Goal: Task Accomplishment & Management: Manage account settings

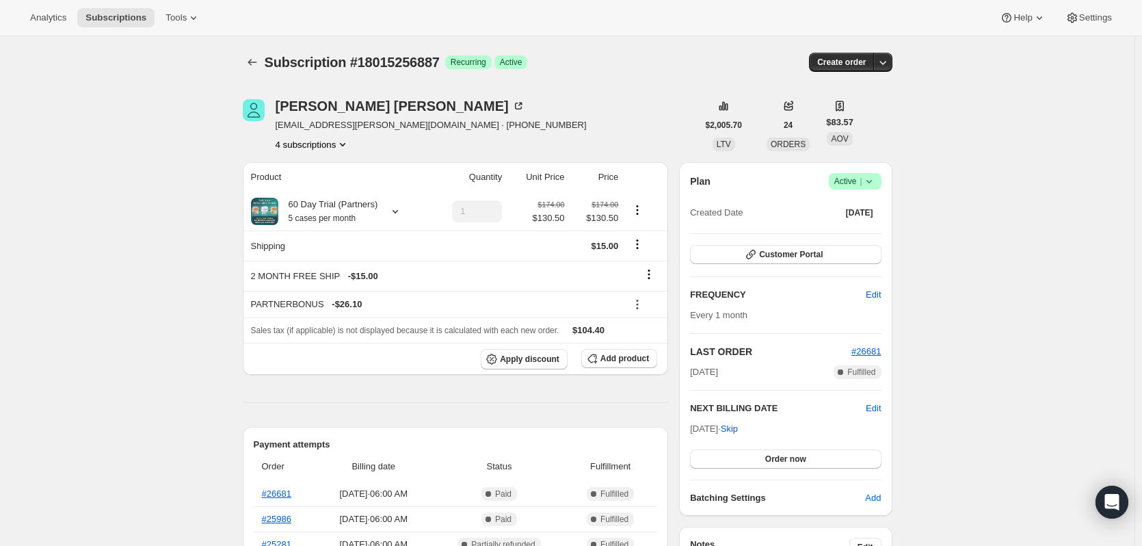
click at [316, 146] on button "4 subscriptions" at bounding box center [313, 144] width 75 height 14
click at [323, 216] on span "16647127351" at bounding box center [316, 217] width 95 height 14
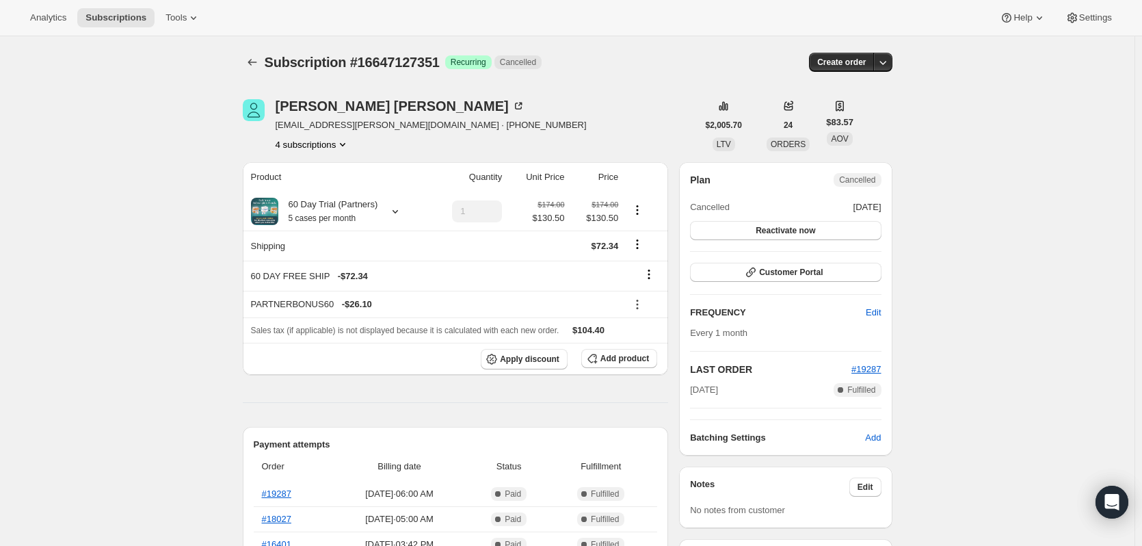
click at [300, 150] on button "4 subscriptions" at bounding box center [313, 144] width 75 height 14
click at [301, 198] on span "14763000119" at bounding box center [296, 193] width 55 height 10
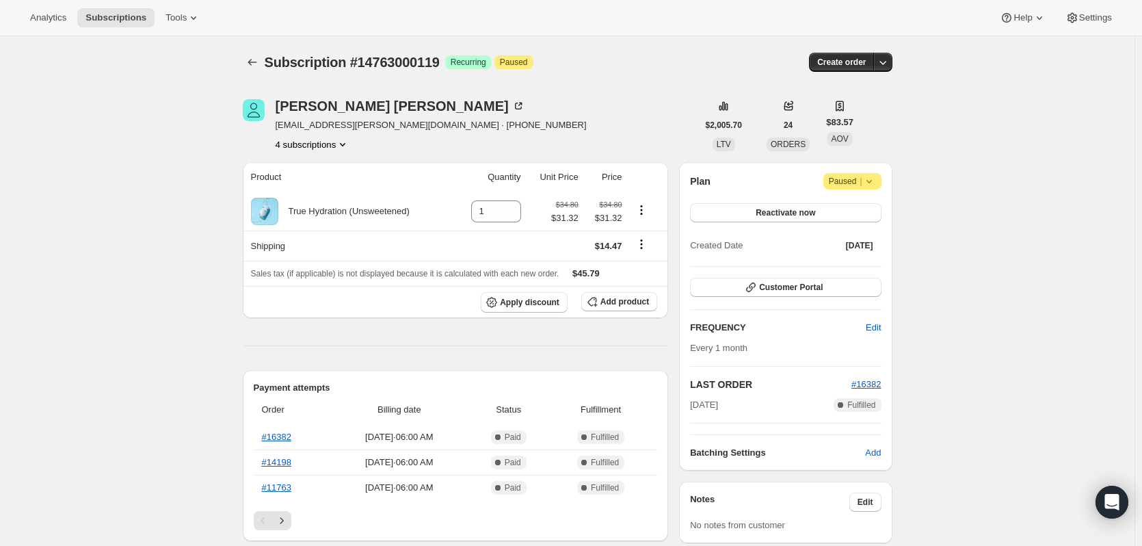
click at [318, 140] on button "4 subscriptions" at bounding box center [313, 144] width 75 height 14
click at [321, 169] on span "14637367607" at bounding box center [296, 170] width 55 height 10
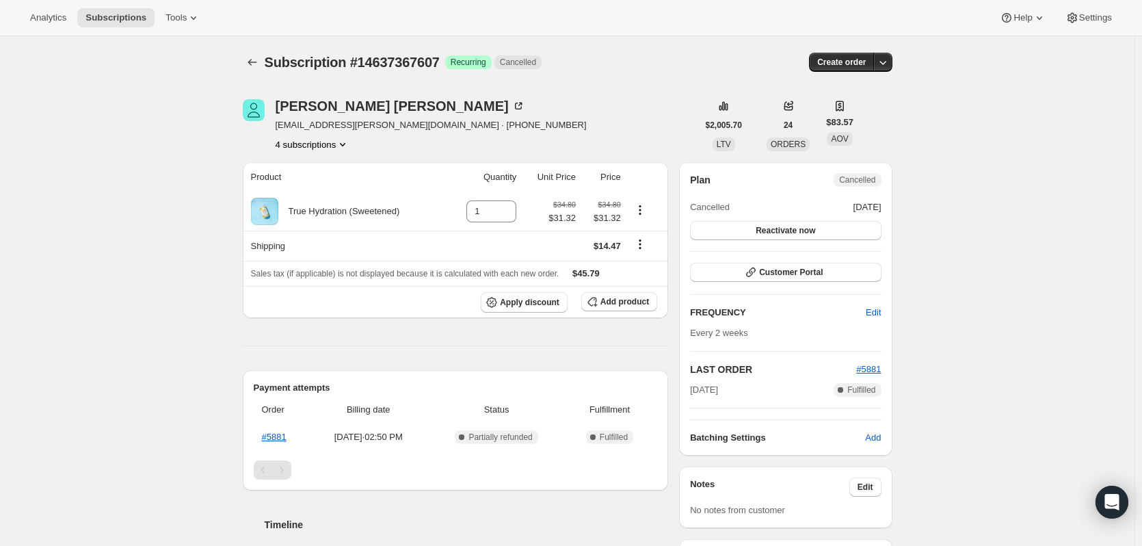
click at [317, 144] on button "4 subscriptions" at bounding box center [313, 144] width 75 height 14
click at [306, 239] on span "18015256887" at bounding box center [296, 240] width 55 height 10
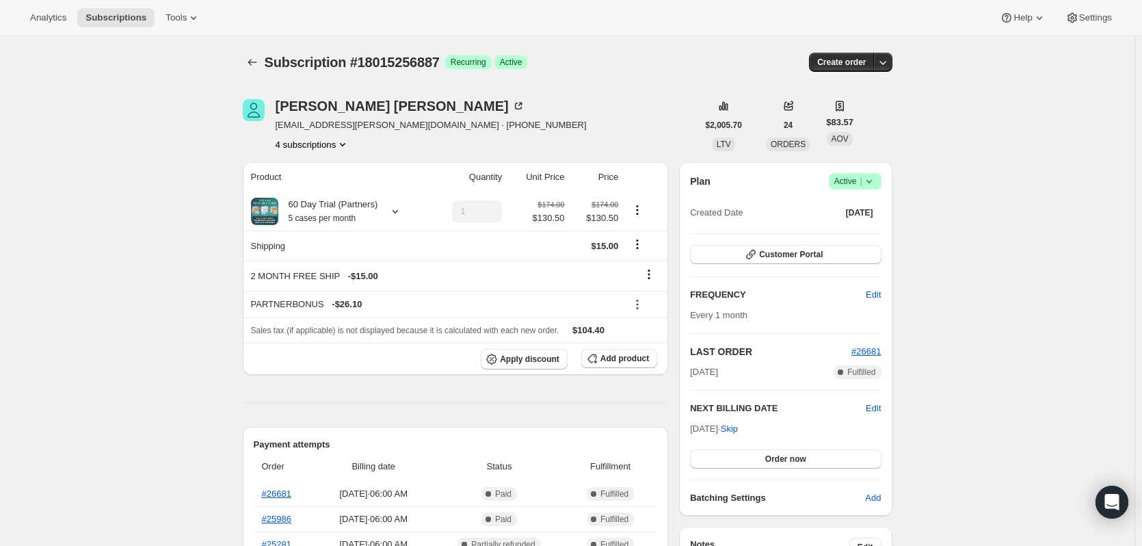
click at [873, 176] on icon at bounding box center [869, 181] width 14 height 14
click at [869, 233] on span "Cancel subscription" at bounding box center [859, 231] width 77 height 10
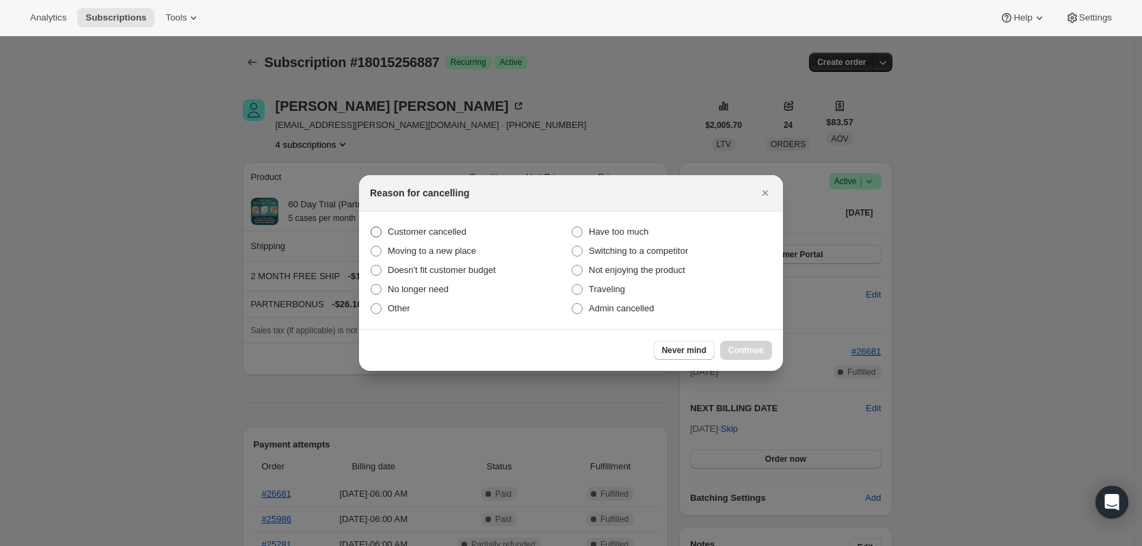
click at [443, 234] on span "Customer cancelled" at bounding box center [427, 231] width 79 height 10
click at [371, 227] on input "Customer cancelled" at bounding box center [371, 226] width 1 height 1
radio input "true"
click at [761, 198] on icon "Close" at bounding box center [765, 193] width 14 height 14
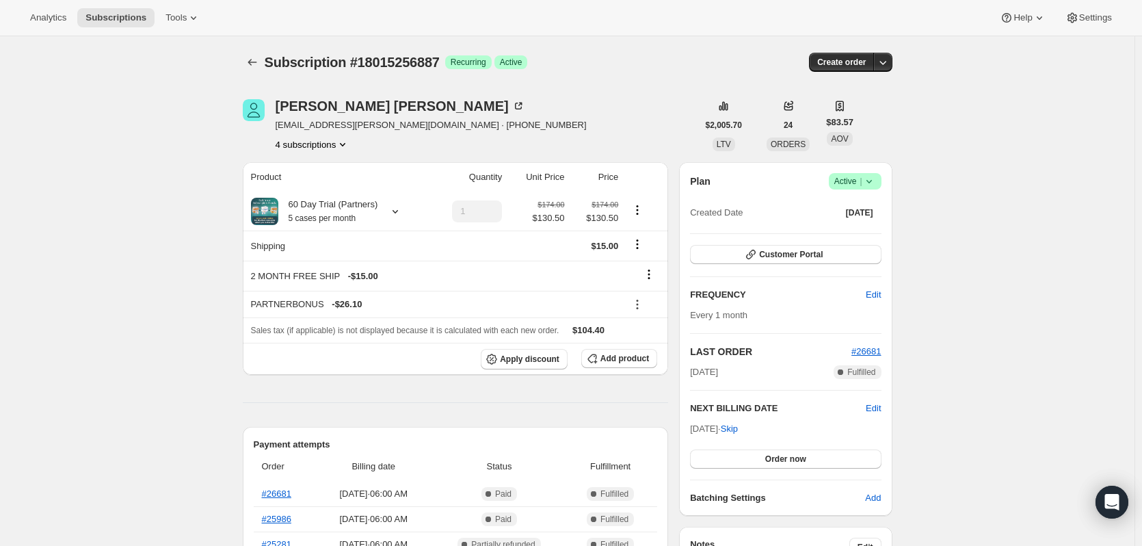
click at [875, 178] on icon at bounding box center [869, 181] width 14 height 14
click at [869, 236] on span "Cancel subscription" at bounding box center [859, 231] width 77 height 10
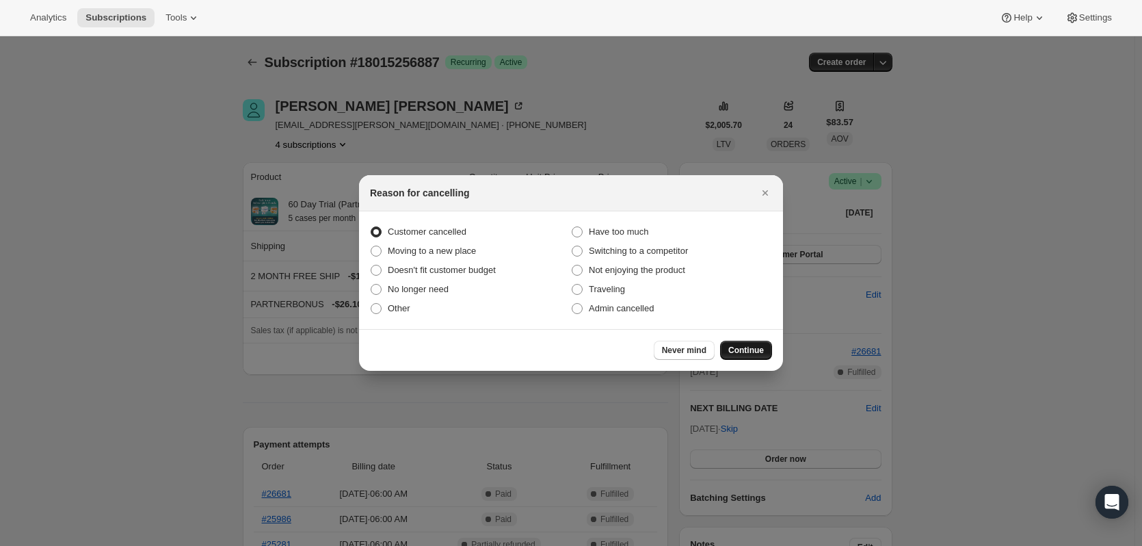
click at [745, 349] on span "Continue" at bounding box center [746, 350] width 36 height 11
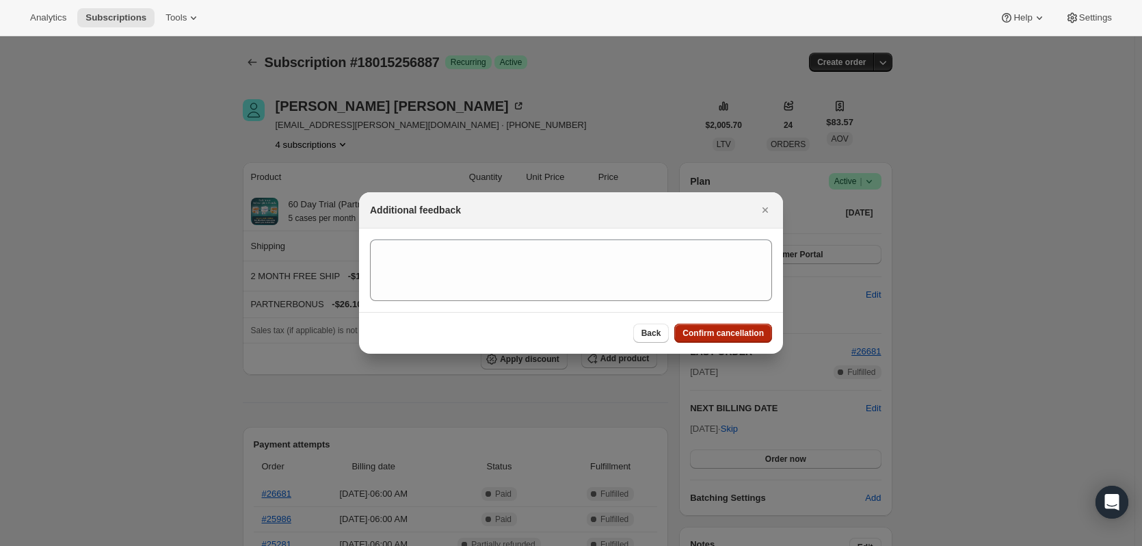
click at [721, 330] on span "Confirm cancellation" at bounding box center [723, 333] width 81 height 11
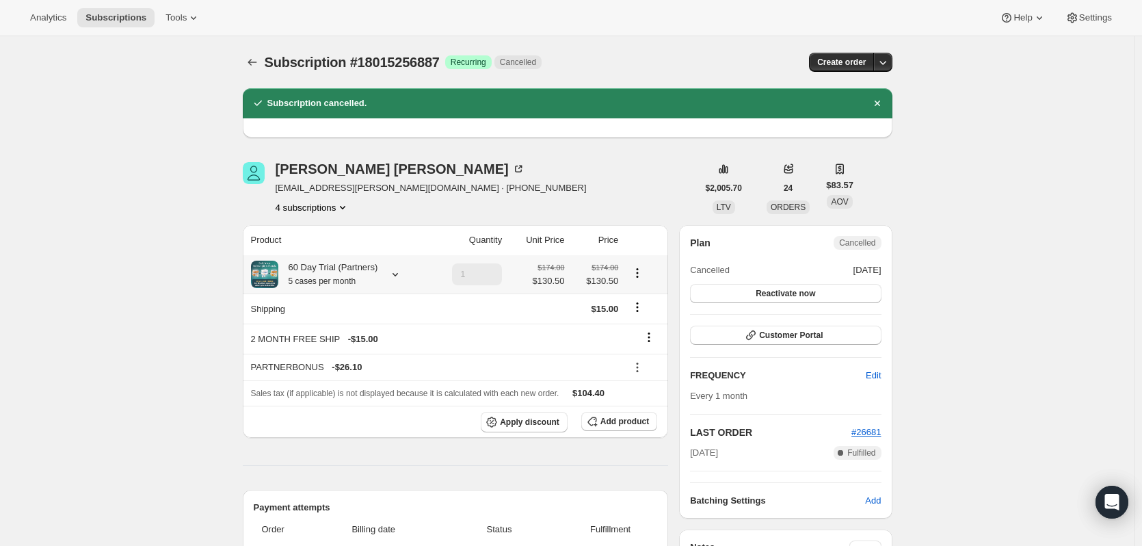
click at [393, 274] on icon at bounding box center [395, 274] width 14 height 14
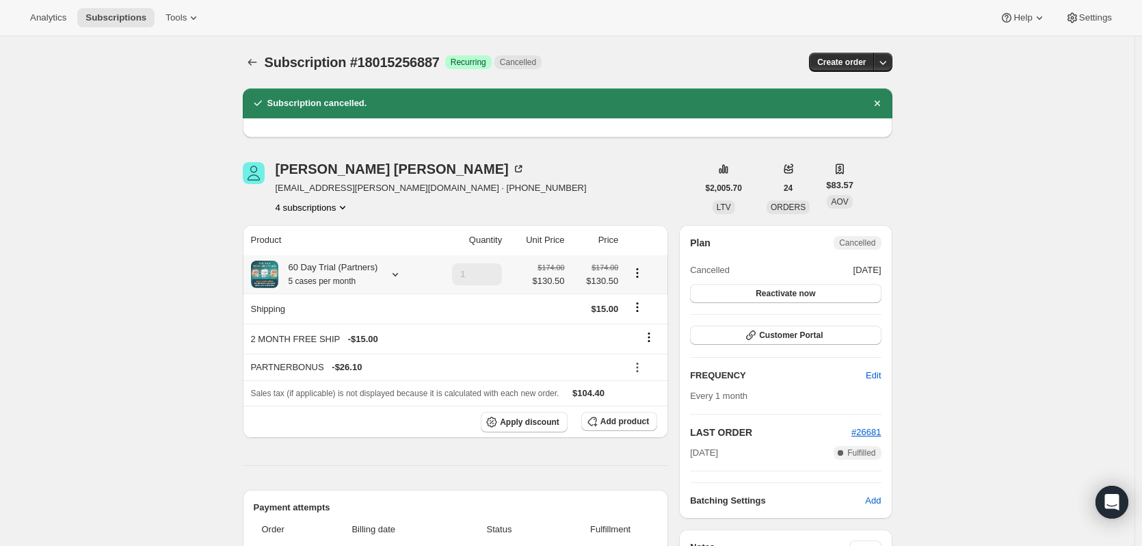
click at [401, 268] on icon at bounding box center [395, 274] width 14 height 14
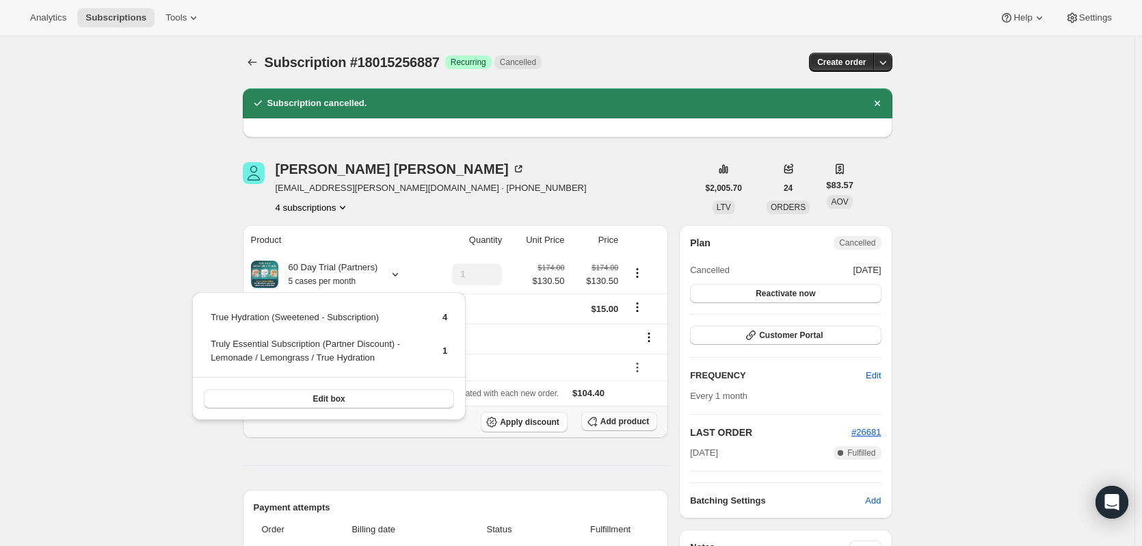
click at [631, 421] on span "Add product" at bounding box center [624, 421] width 49 height 11
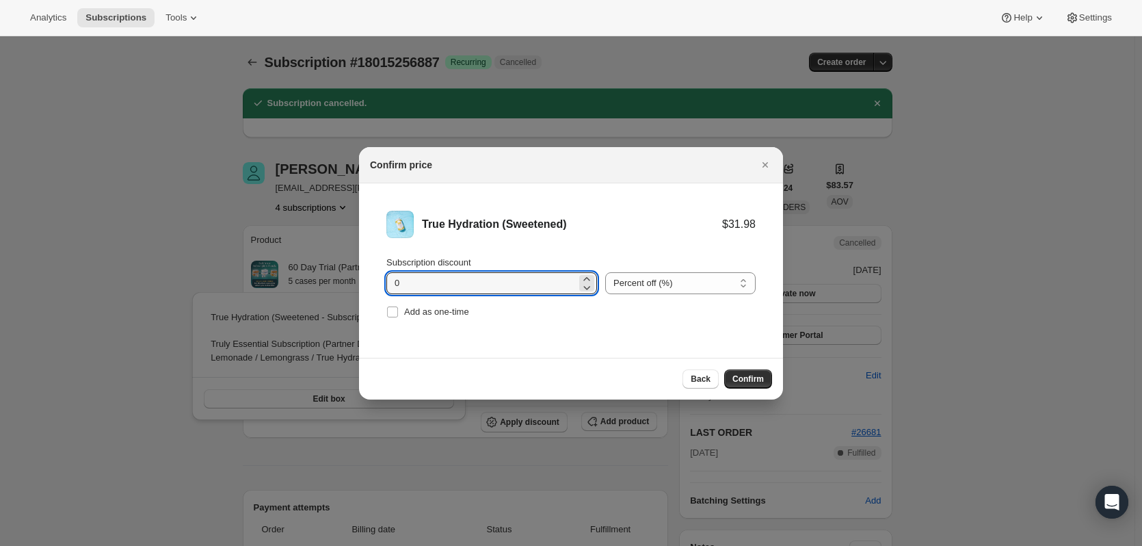
drag, startPoint x: 456, startPoint y: 282, endPoint x: 316, endPoint y: 282, distance: 139.5
type input "15"
click at [745, 378] on span "Confirm" at bounding box center [747, 378] width 31 height 11
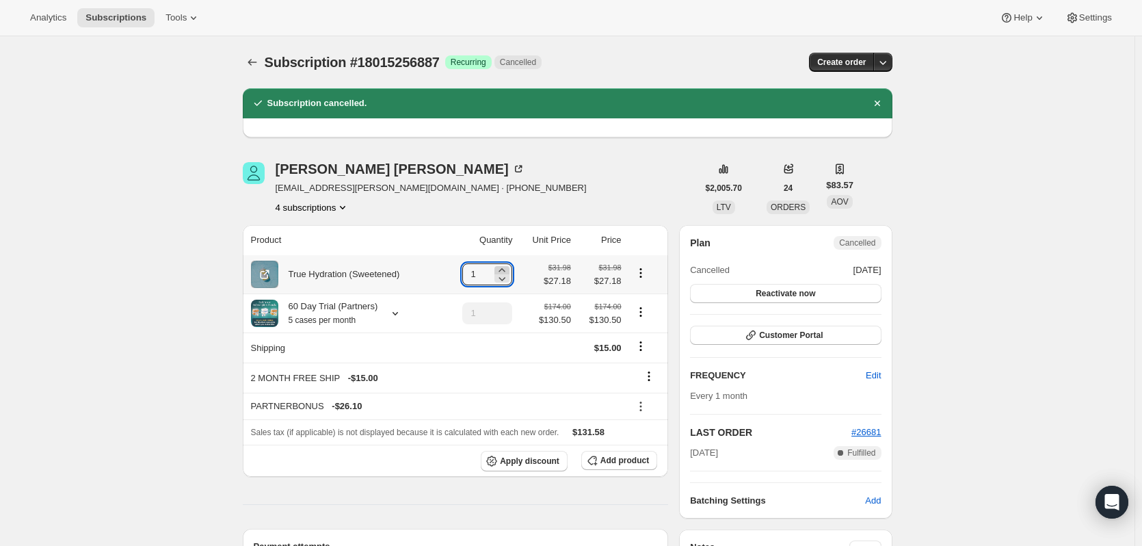
click at [505, 271] on icon at bounding box center [502, 269] width 6 height 3
type input "5"
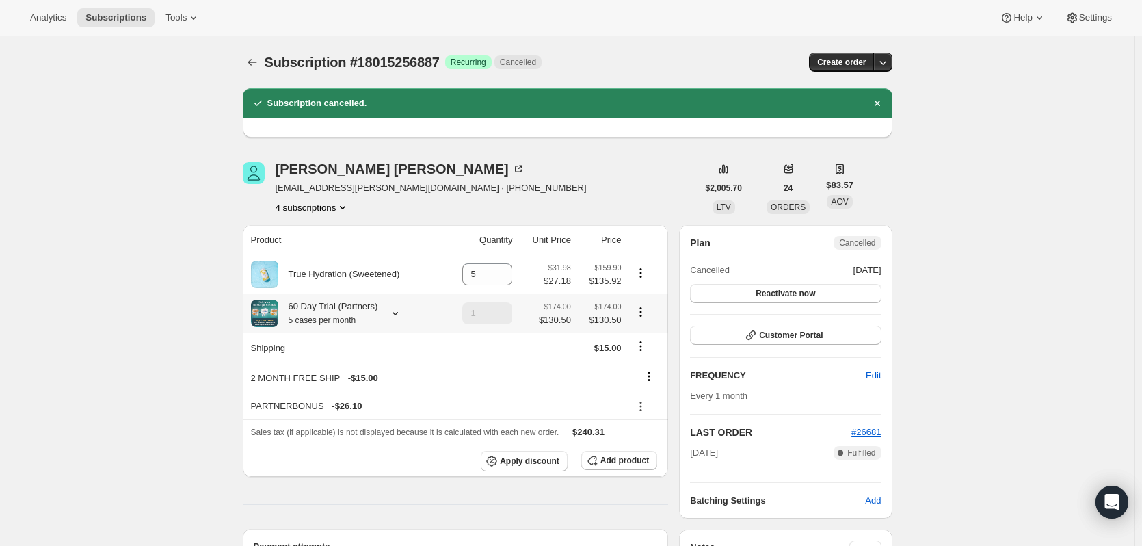
click at [646, 309] on icon "Product actions" at bounding box center [641, 312] width 14 height 14
click at [657, 367] on span "Remove" at bounding box center [643, 362] width 33 height 10
click at [655, 380] on icon at bounding box center [649, 376] width 14 height 14
click at [657, 408] on span "Remove" at bounding box center [653, 403] width 33 height 10
type input "1"
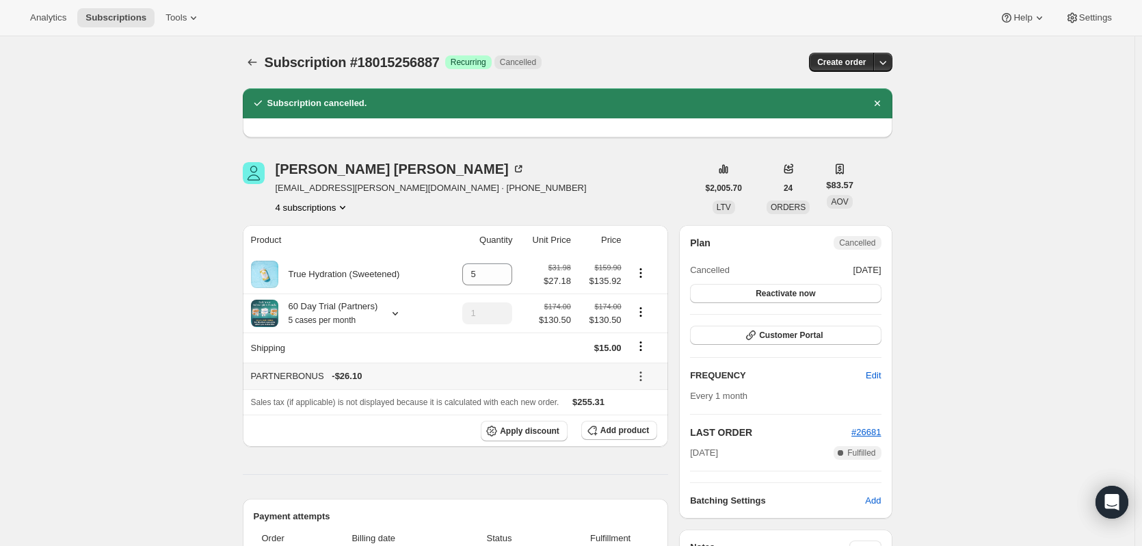
click at [642, 380] on icon at bounding box center [641, 376] width 14 height 14
click at [654, 427] on span "Remove" at bounding box center [648, 426] width 33 height 10
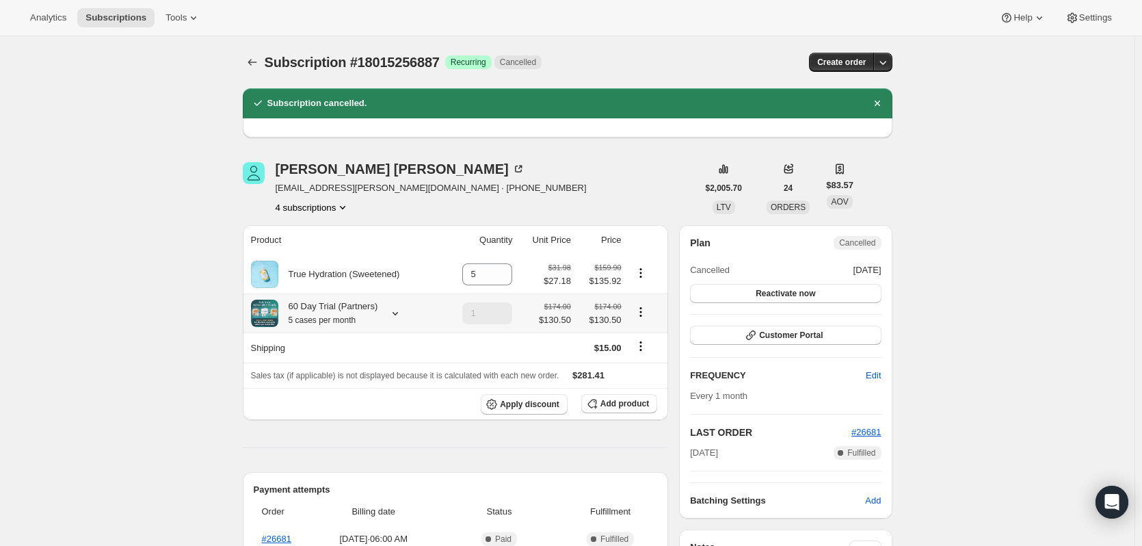
click at [648, 310] on icon "Product actions" at bounding box center [641, 312] width 14 height 14
click at [651, 359] on span "Remove" at bounding box center [643, 362] width 33 height 10
type input "0"
click at [644, 345] on icon "Shipping actions" at bounding box center [641, 346] width 14 height 14
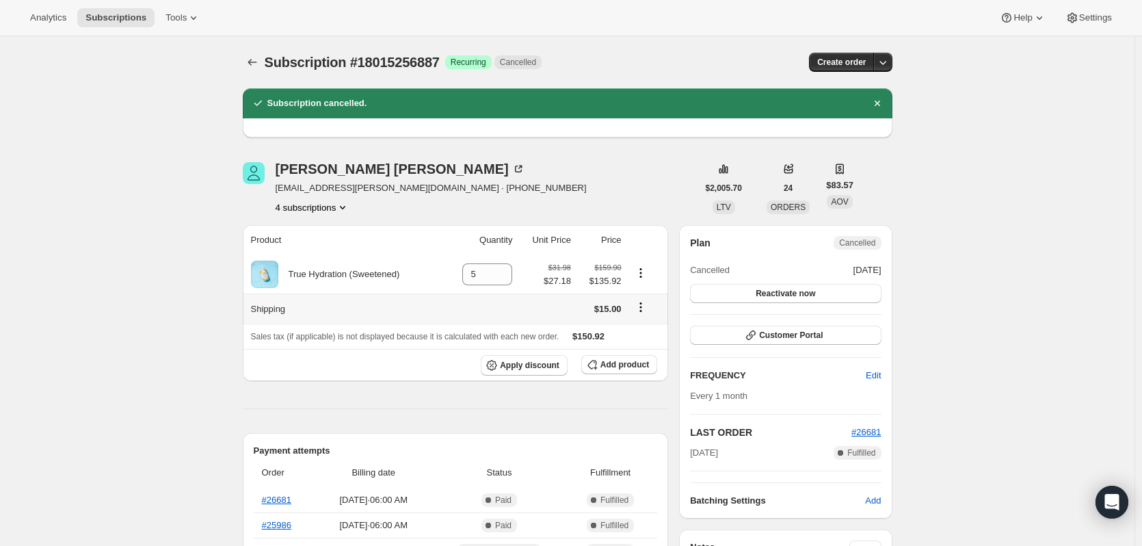
click at [646, 307] on icon "Shipping actions" at bounding box center [641, 307] width 14 height 14
click at [649, 330] on span "Edit shipping rate" at bounding box center [643, 334] width 68 height 10
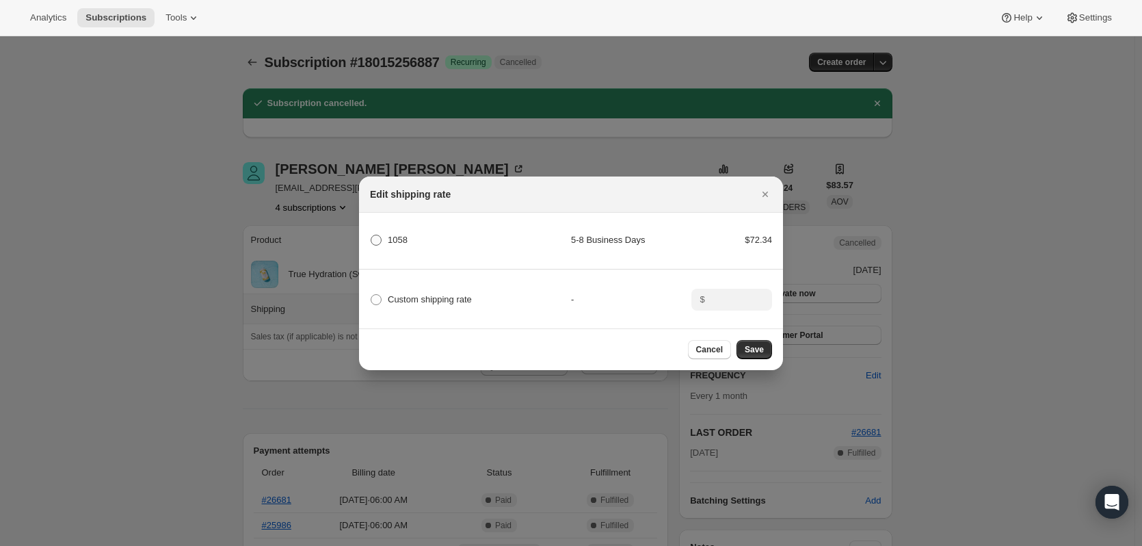
click at [382, 230] on label "1058" at bounding box center [389, 239] width 38 height 19
click at [371, 235] on input "1058" at bounding box center [371, 235] width 1 height 1
radio input "true"
click at [749, 354] on span "Save" at bounding box center [754, 349] width 19 height 11
